Goal: Navigation & Orientation: Find specific page/section

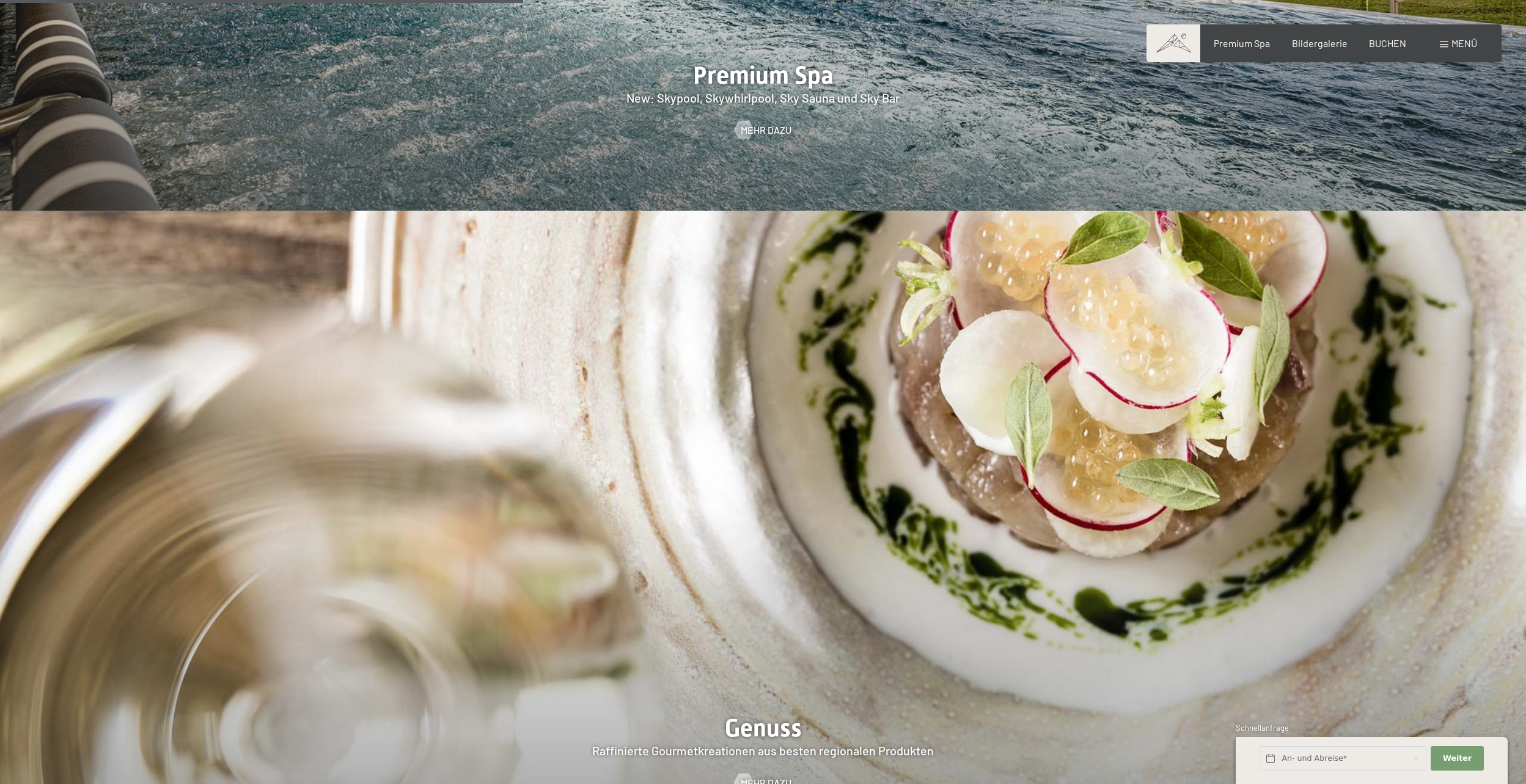
scroll to position [2687, 0]
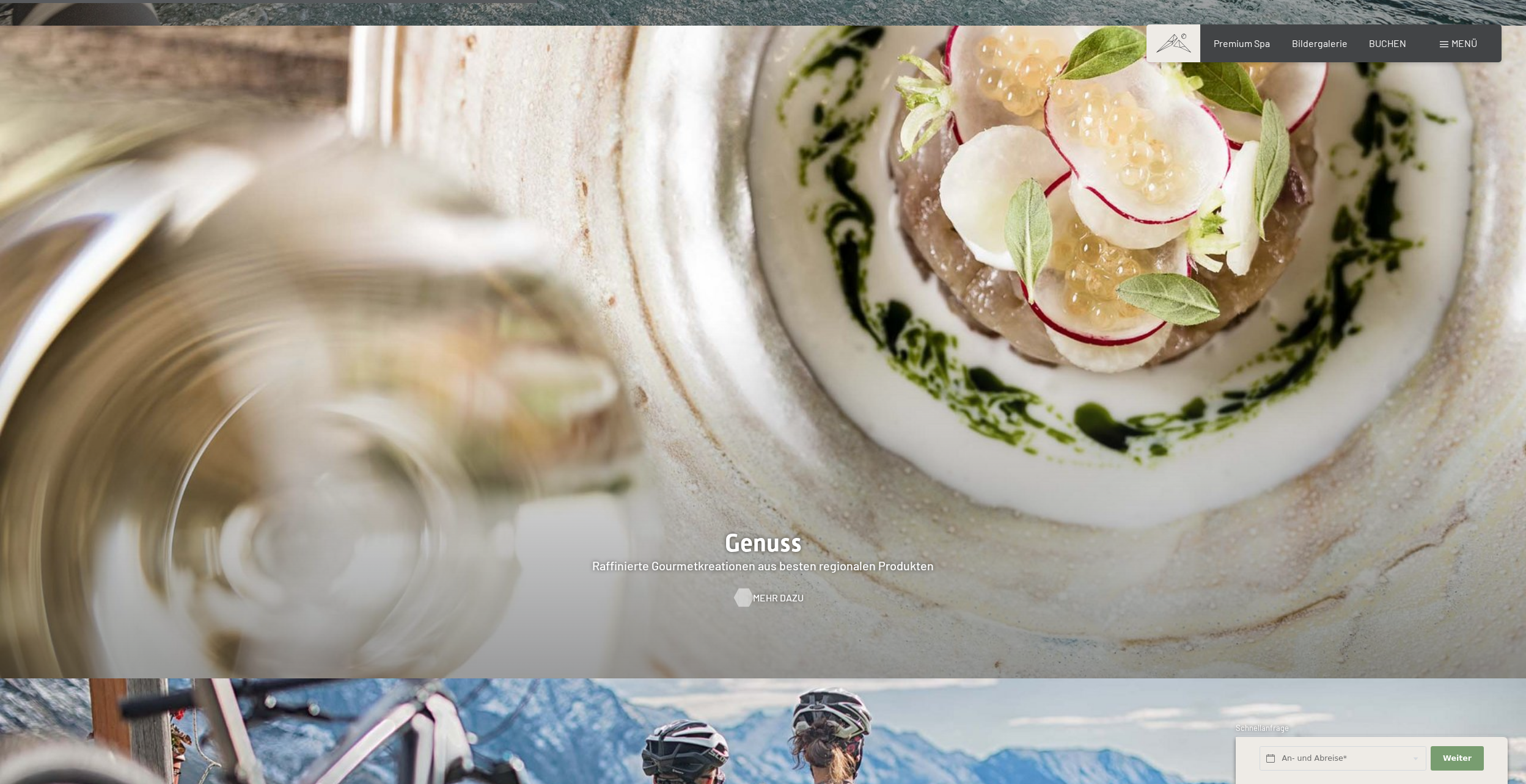
click at [757, 591] on span "Mehr dazu" at bounding box center [778, 598] width 50 height 14
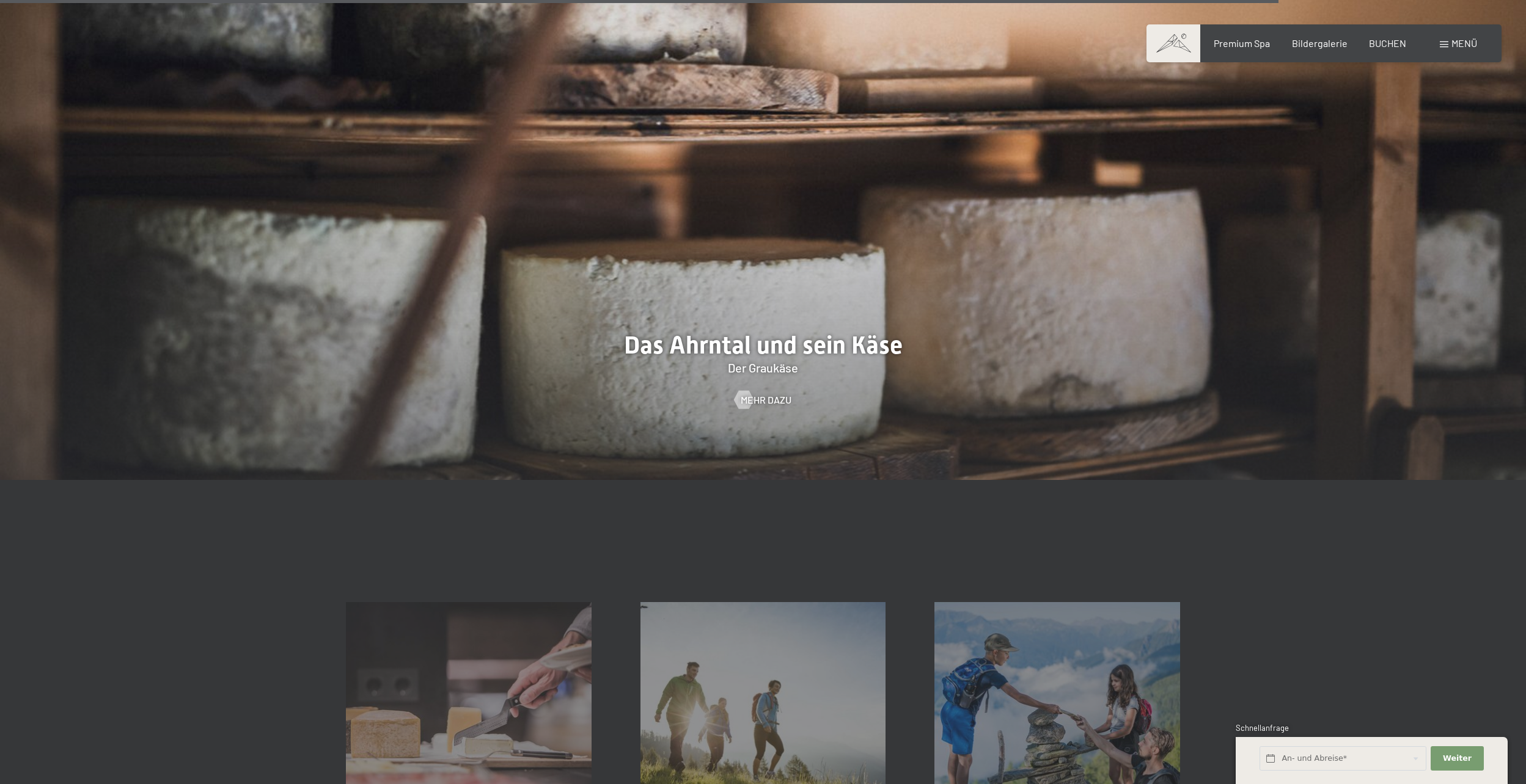
scroll to position [4825, 0]
